Goal: Task Accomplishment & Management: Complete application form

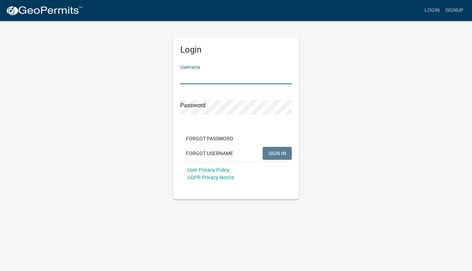
type input "EFC Indianola"
click at [277, 153] on button "SIGN IN" at bounding box center [277, 153] width 29 height 13
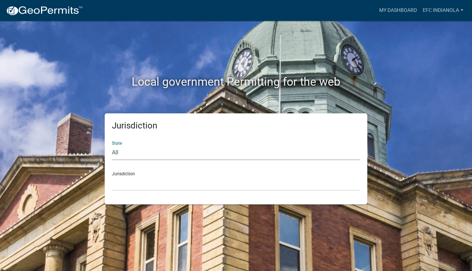
select select "[US_STATE]"
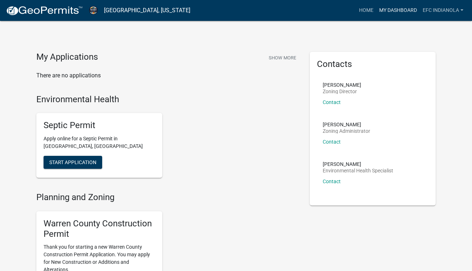
click at [391, 10] on link "My Dashboard" at bounding box center [398, 11] width 44 height 14
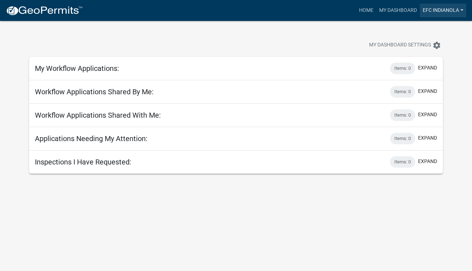
click at [442, 10] on link "EFC Indianola" at bounding box center [443, 11] width 46 height 14
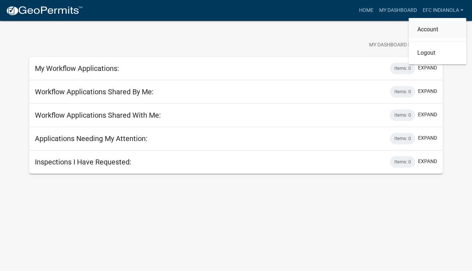
click at [433, 29] on link "Account" at bounding box center [438, 29] width 58 height 17
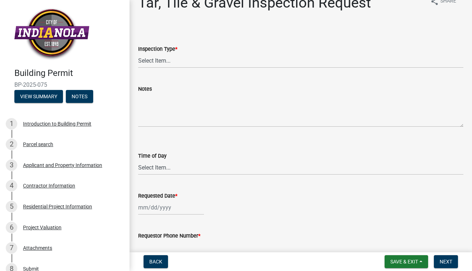
scroll to position [14, 0]
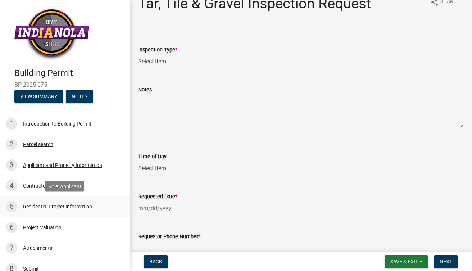
click at [41, 210] on div "5 Residential Project Information" at bounding box center [62, 207] width 112 height 12
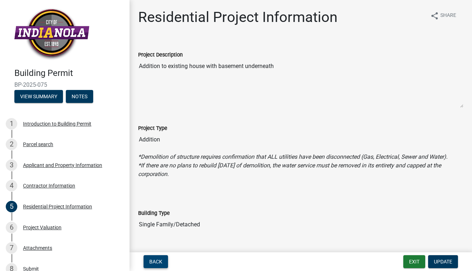
click at [154, 261] on span "Back" at bounding box center [155, 262] width 13 height 6
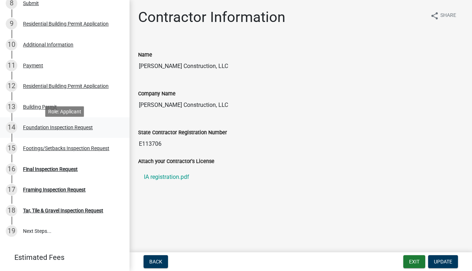
scroll to position [267, 0]
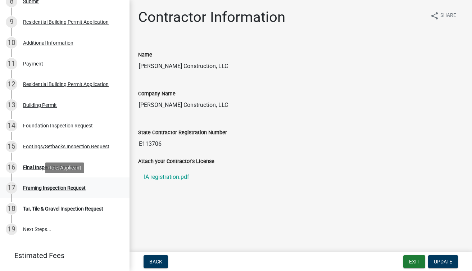
click at [66, 189] on div "Framing Inspection Request" at bounding box center [54, 187] width 63 height 5
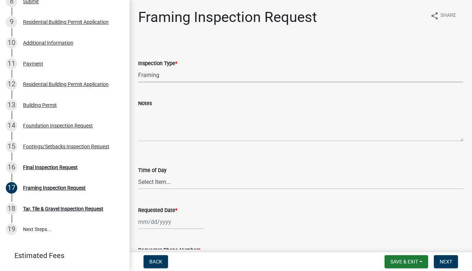
select select "e9fcb543-8f06-4ed5-8df3-3925d2ebe15d"
click at [157, 139] on textarea "Notes" at bounding box center [300, 125] width 325 height 34
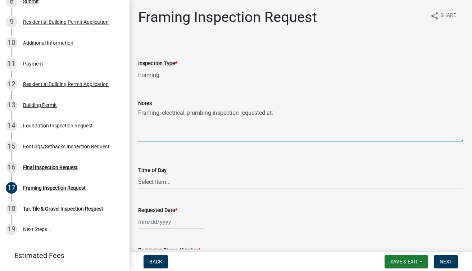
click at [140, 123] on textarea "Framing, electrical, plumbing inspection requested at:" at bounding box center [300, 125] width 325 height 34
type textarea "Framing, electrical, plumbing inspection requested at: [STREET_ADDRESS]"
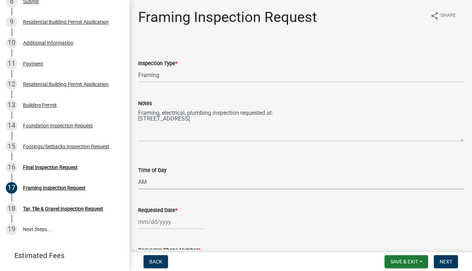
select select "88af556d-fdf1-454b-b933-61cadeae1443"
select select "8"
select select "2025"
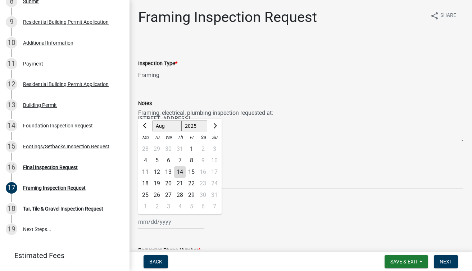
click at [150, 224] on input "Requested Date *" at bounding box center [171, 221] width 66 height 15
click at [159, 183] on div "19" at bounding box center [157, 184] width 12 height 12
type input "[DATE]"
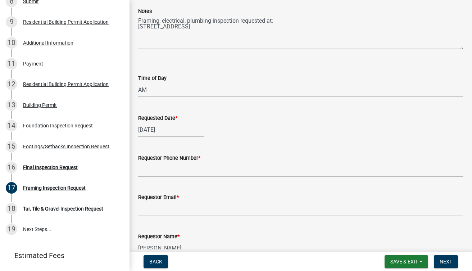
scroll to position [92, 0]
click at [176, 171] on input "Requestor Phone Number *" at bounding box center [300, 169] width 325 height 15
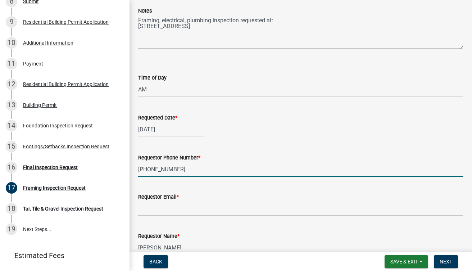
type input "[PHONE_NUMBER]"
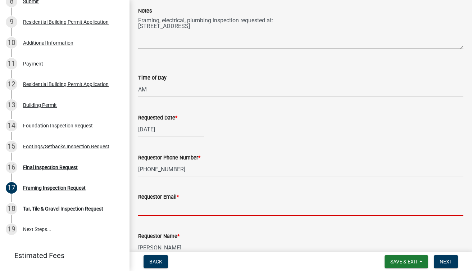
click at [176, 211] on input "Requestor Email *" at bounding box center [300, 208] width 325 height 15
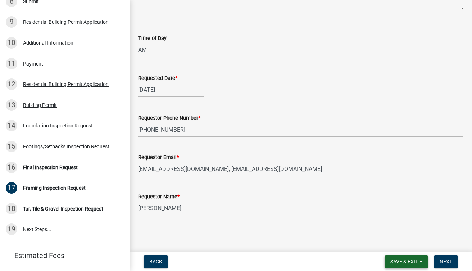
scroll to position [132, 0]
click at [448, 261] on span "Next" at bounding box center [446, 262] width 13 height 6
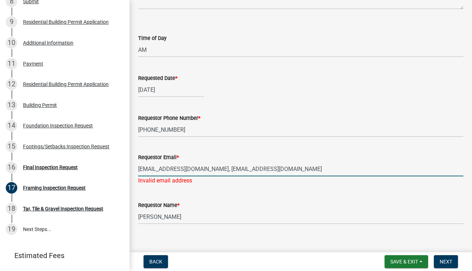
click at [180, 171] on input "[EMAIL_ADDRESS][DOMAIN_NAME], [EMAIL_ADDRESS][DOMAIN_NAME]" at bounding box center [300, 169] width 325 height 15
type input "[EMAIL_ADDRESS][DOMAIN_NAME]"
click at [218, 199] on div "Requestor Name * [PERSON_NAME]" at bounding box center [300, 207] width 325 height 33
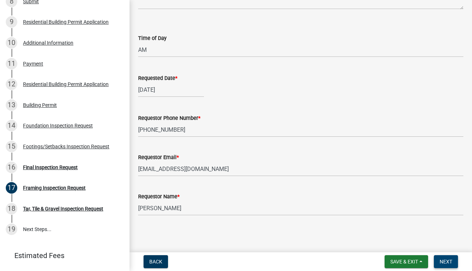
click at [442, 261] on span "Next" at bounding box center [446, 262] width 13 height 6
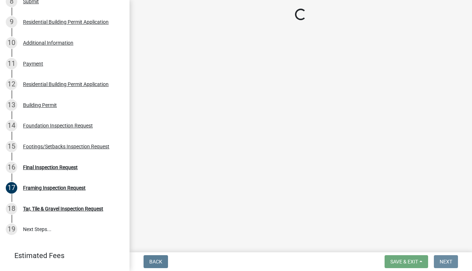
scroll to position [0, 0]
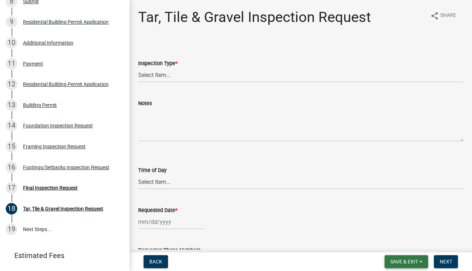
click at [414, 261] on span "Save & Exit" at bounding box center [404, 262] width 28 height 6
click at [393, 227] on button "Save" at bounding box center [400, 225] width 58 height 17
click at [416, 263] on span "Save & Exit" at bounding box center [404, 262] width 28 height 6
click at [399, 243] on button "Save & Exit" at bounding box center [400, 242] width 58 height 17
